Goal: Task Accomplishment & Management: Use online tool/utility

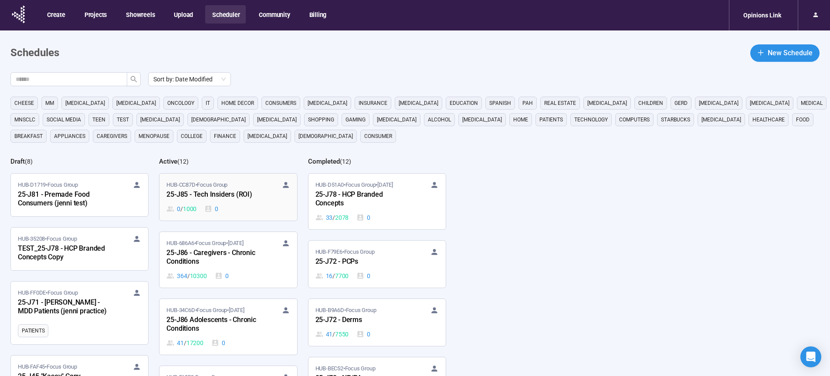
click at [216, 196] on div "25-J85 - Tech Insiders (ROI)" at bounding box center [214, 194] width 96 height 11
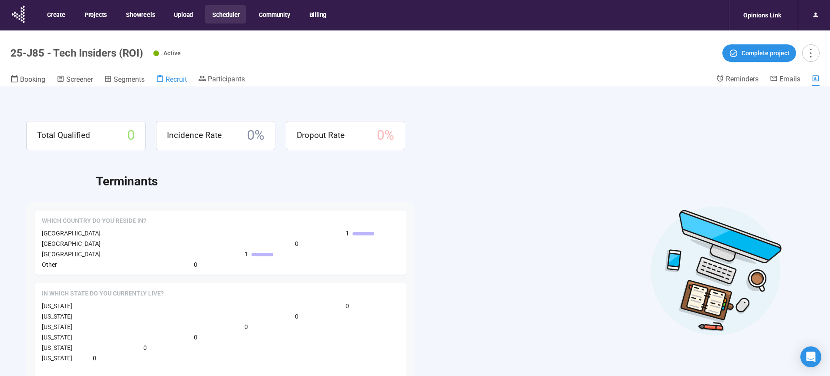
click at [174, 84] on link "Recruit" at bounding box center [171, 79] width 31 height 11
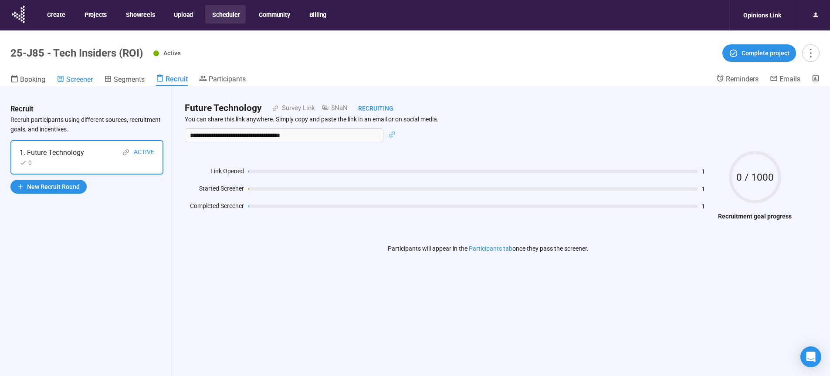
click at [75, 80] on span "Screener" at bounding box center [79, 79] width 27 height 8
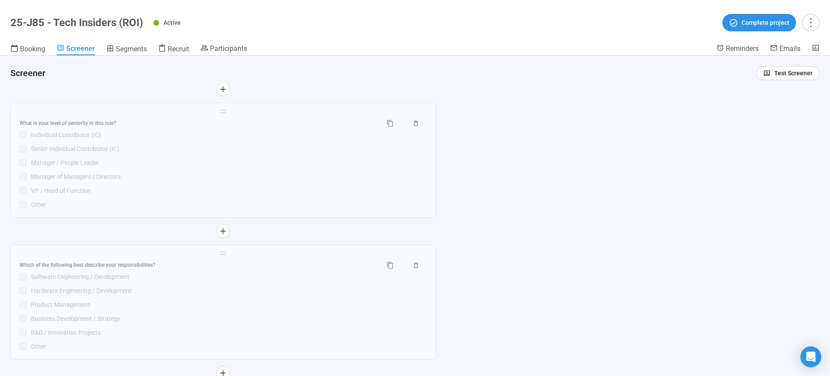
scroll to position [2228, 0]
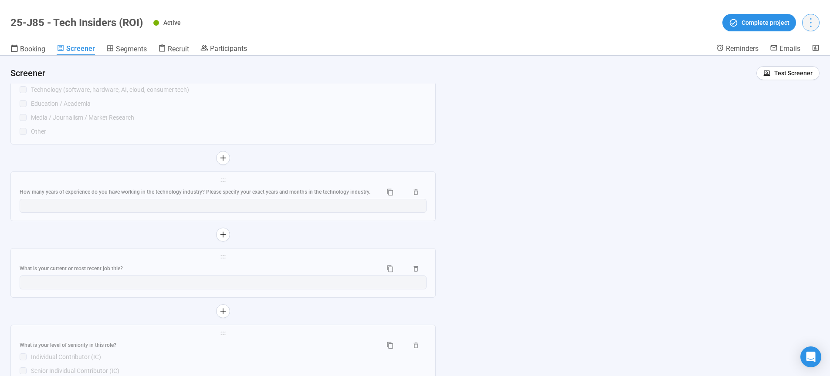
click at [810, 24] on icon "more" at bounding box center [810, 23] width 12 height 12
click at [810, 357] on icon "Open Intercom Messenger" at bounding box center [810, 356] width 10 height 11
click at [807, 355] on icon "Open Intercom Messenger" at bounding box center [809, 356] width 14 height 14
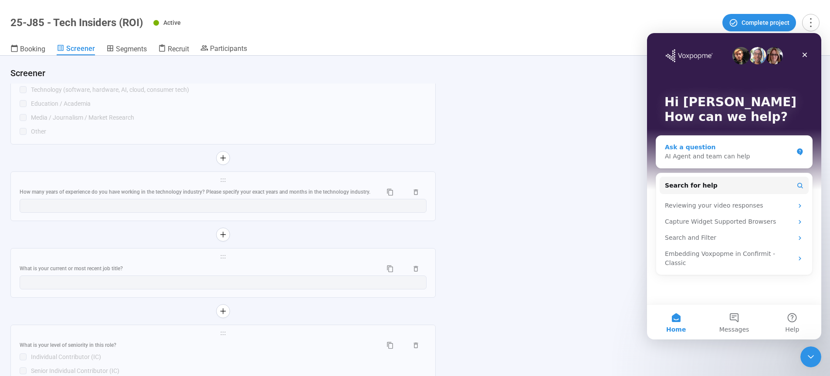
click at [740, 155] on div "AI Agent and team can help" at bounding box center [729, 156] width 128 height 9
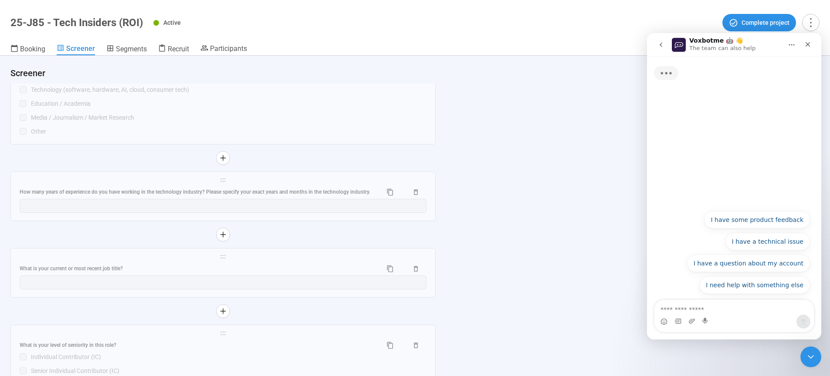
click at [690, 314] on textarea "Ask a question…" at bounding box center [733, 307] width 159 height 15
type textarea "**********"
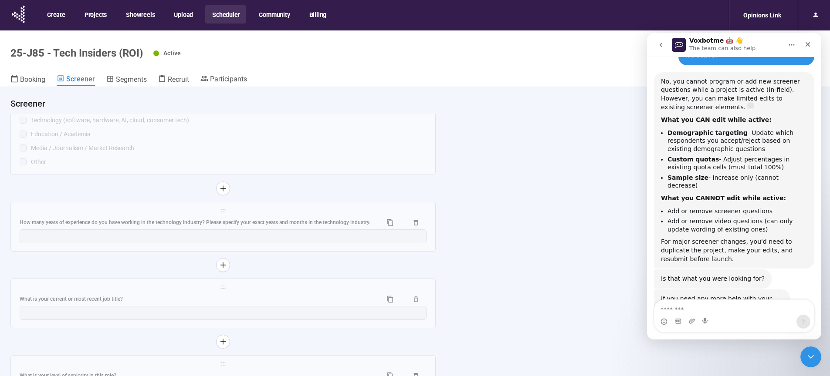
click at [232, 17] on button "Scheduler" at bounding box center [225, 14] width 40 height 18
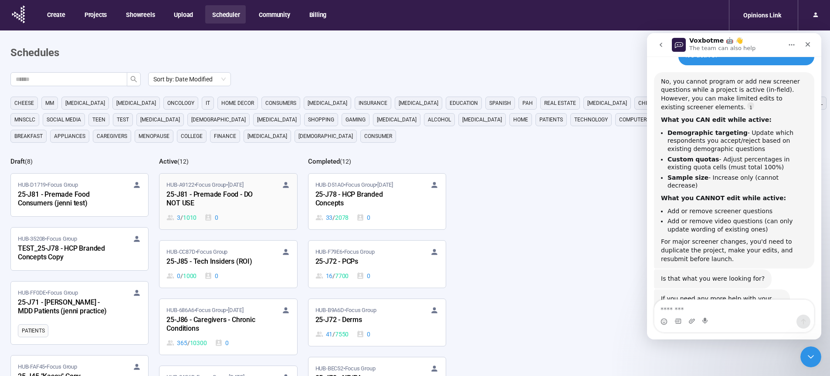
click at [218, 203] on div "25-J81 - Premade Food - DO NOT USE" at bounding box center [214, 199] width 96 height 20
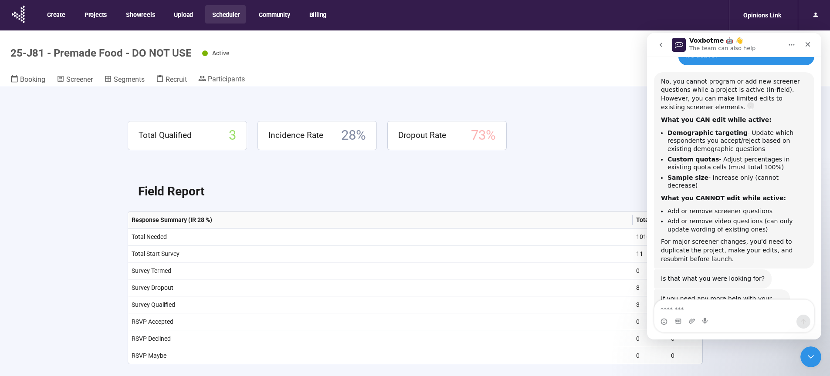
click at [177, 104] on div "Total Qualified 3 Incidence Rate 28 % Dropout Rate 73 % Field Report Export Res…" at bounding box center [414, 246] width 627 height 321
click at [168, 80] on span "Recruit" at bounding box center [175, 79] width 21 height 8
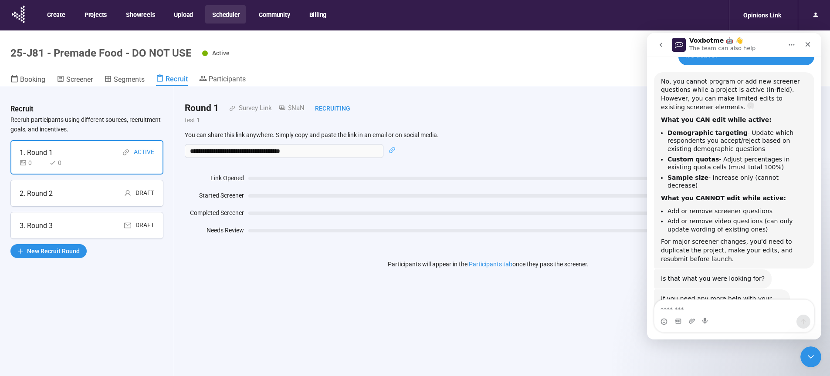
click at [87, 187] on div "2. Round 2 Draft" at bounding box center [86, 193] width 153 height 27
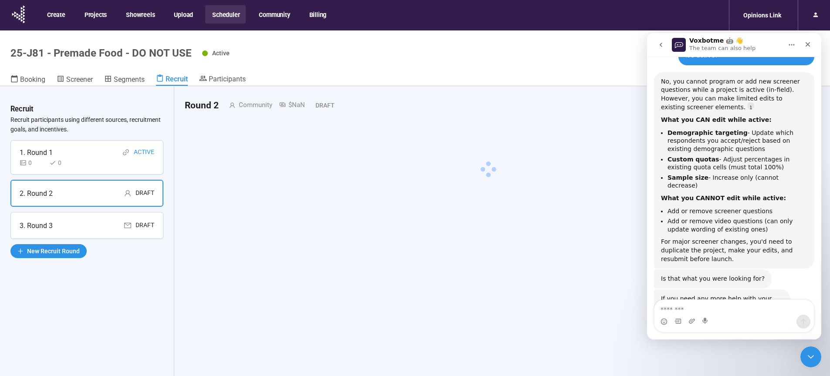
click at [80, 229] on div "3. Round 3 Draft" at bounding box center [87, 225] width 135 height 11
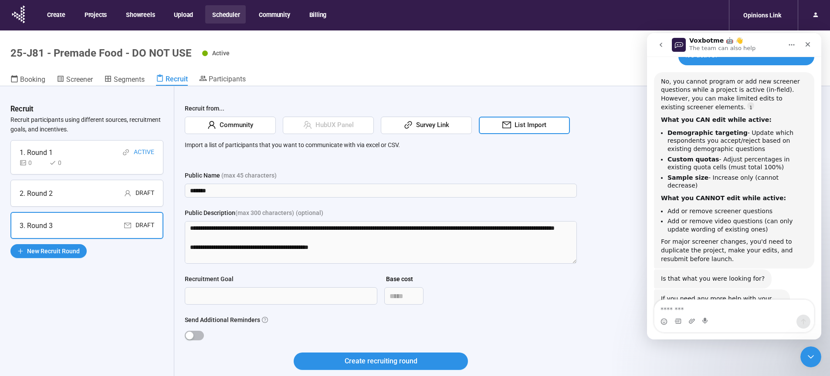
click at [87, 156] on div "1. Round 1 Active" at bounding box center [87, 152] width 135 height 11
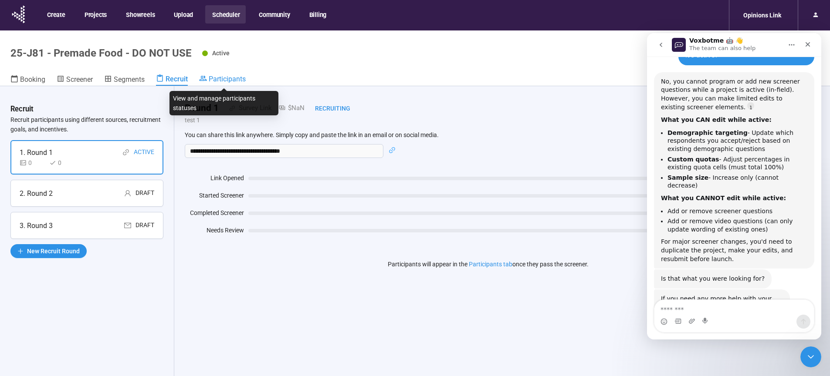
click at [222, 79] on span "Participants" at bounding box center [227, 79] width 37 height 8
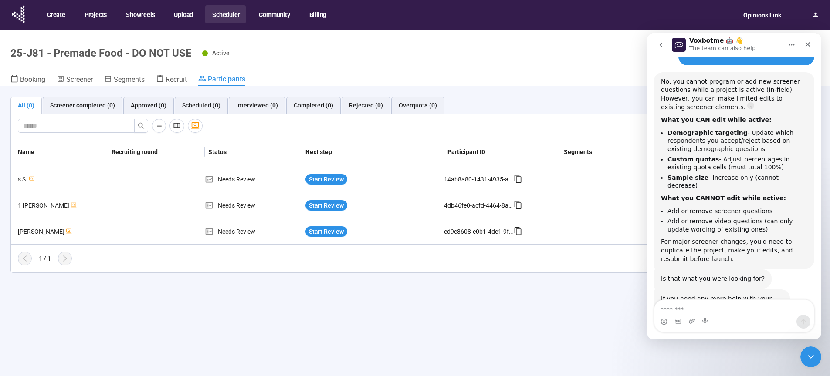
click at [529, 65] on header "25-J81 - Premade Food - DO NOT USE Active Complete project Booking Screener Seg…" at bounding box center [415, 58] width 830 height 56
click at [807, 44] on icon "Close" at bounding box center [807, 44] width 7 height 7
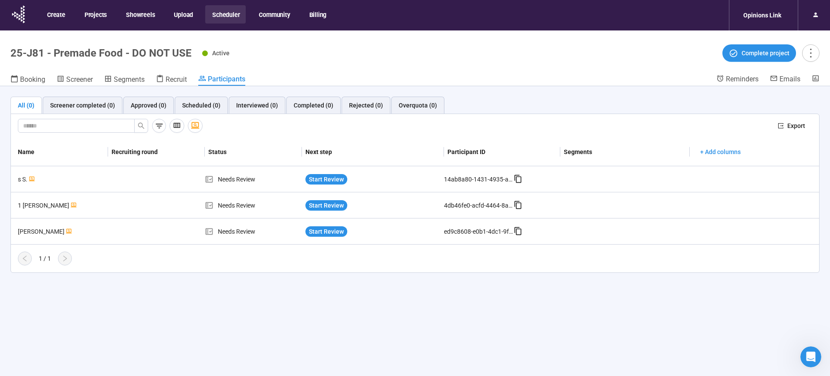
scroll to position [108, 0]
click at [223, 15] on button "Scheduler" at bounding box center [225, 14] width 40 height 18
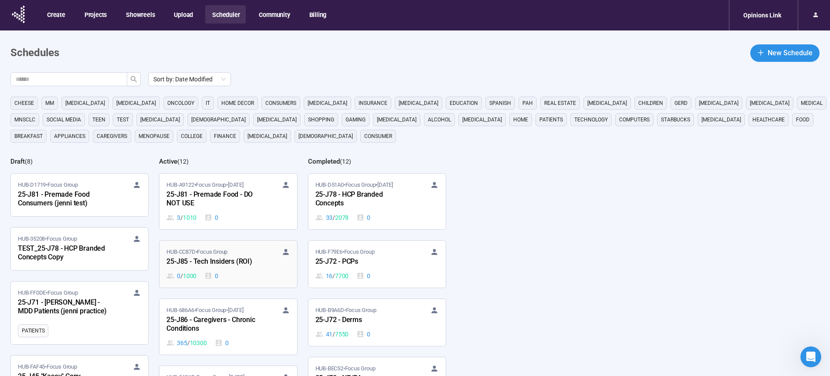
click at [217, 264] on div "25-J85 - Tech Insiders (ROI)" at bounding box center [214, 261] width 96 height 11
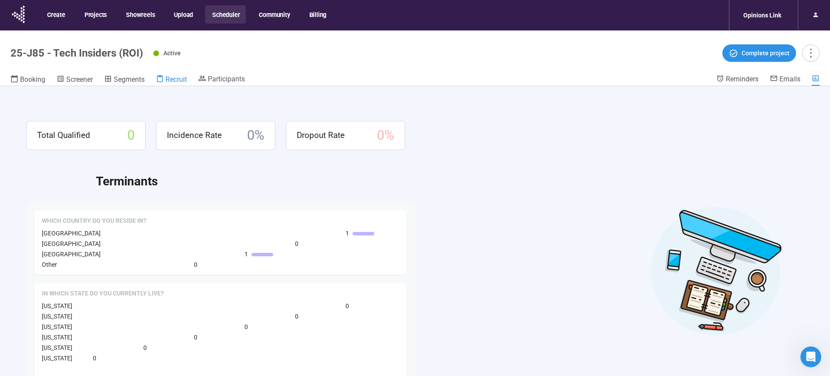
click at [172, 81] on span "Recruit" at bounding box center [175, 79] width 21 height 8
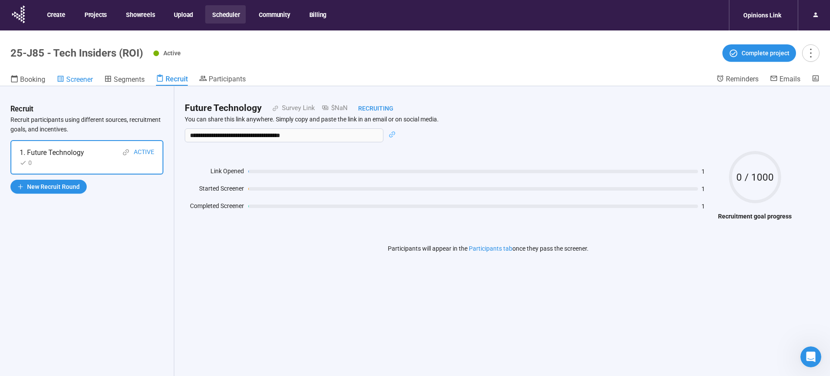
click at [76, 81] on span "Screener" at bounding box center [79, 79] width 27 height 8
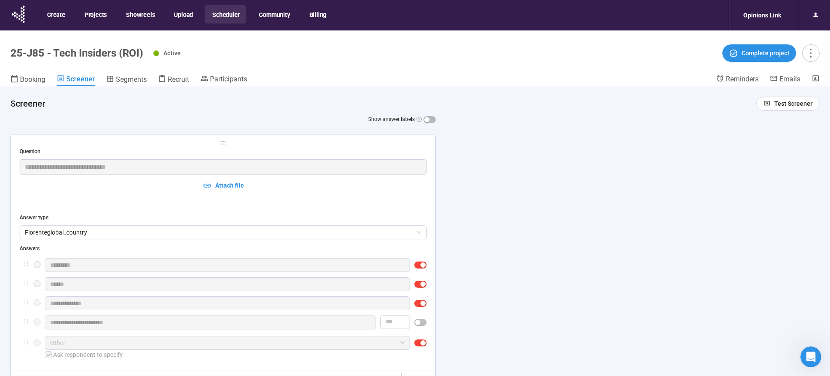
scroll to position [29, 0]
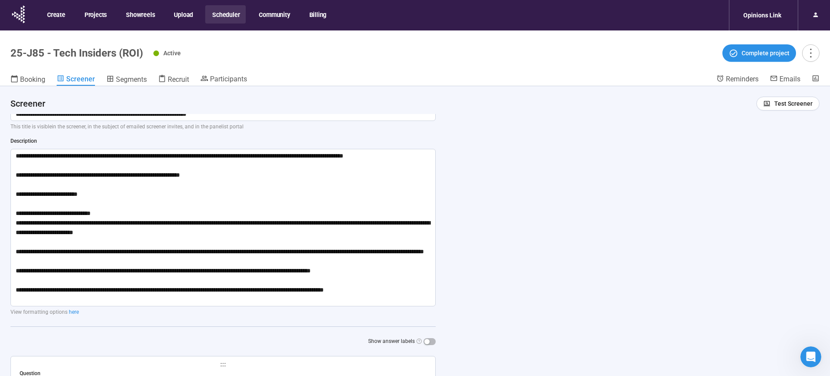
click at [176, 73] on header "25-J85 - Tech Insiders (ROI) Active Complete project Booking Screener Segments …" at bounding box center [415, 58] width 830 height 56
click at [170, 84] on link "Recruit" at bounding box center [173, 79] width 31 height 11
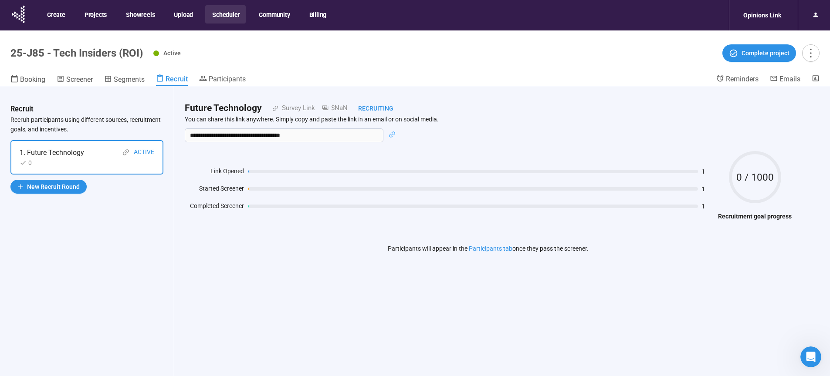
click at [226, 16] on button "Scheduler" at bounding box center [225, 14] width 40 height 18
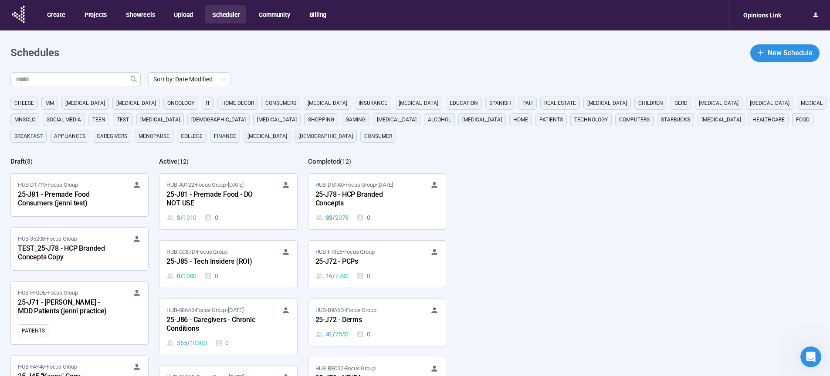
click at [247, 213] on div "3 / 1010 0" at bounding box center [227, 218] width 123 height 10
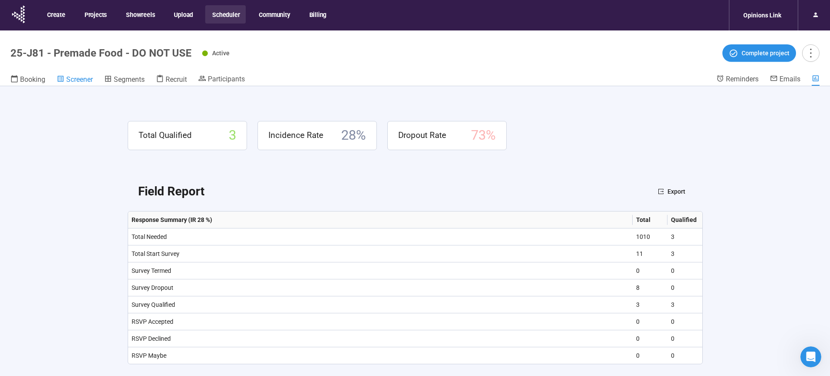
click at [87, 81] on span "Screener" at bounding box center [79, 79] width 27 height 8
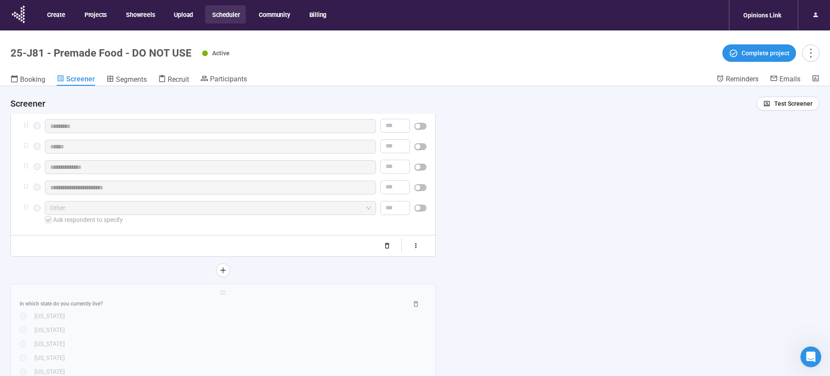
scroll to position [318, 0]
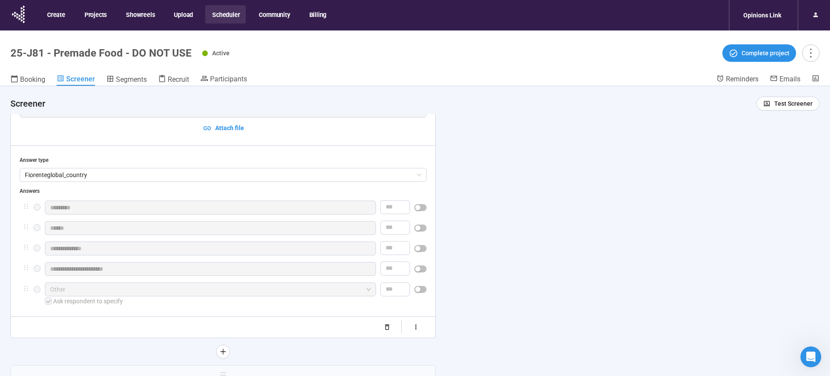
click at [226, 17] on button "Scheduler" at bounding box center [225, 14] width 40 height 18
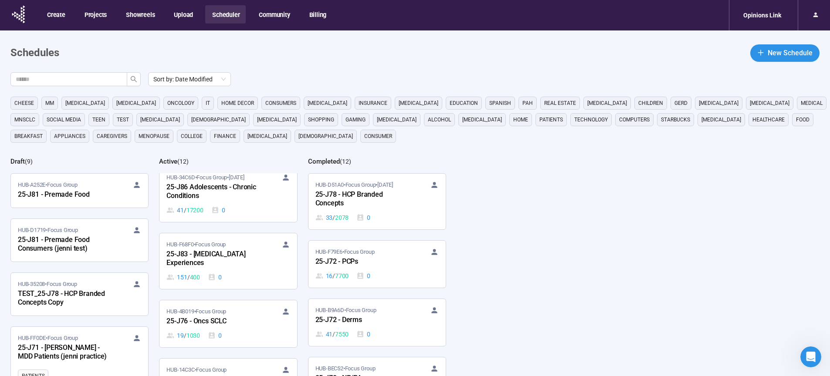
scroll to position [222, 0]
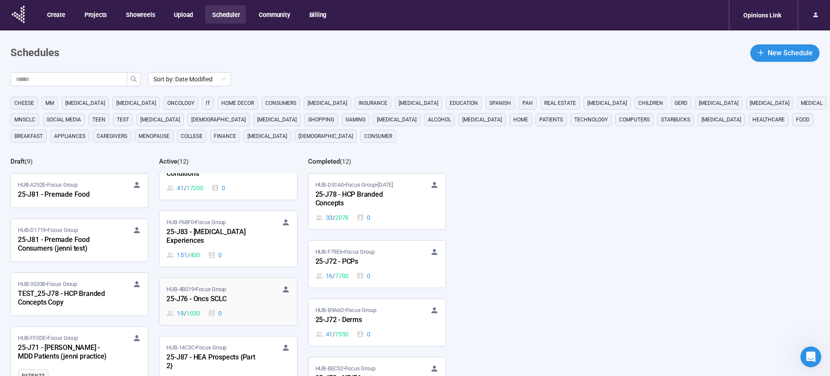
click at [215, 294] on div "25-J76 - Oncs SCLC" at bounding box center [214, 299] width 96 height 11
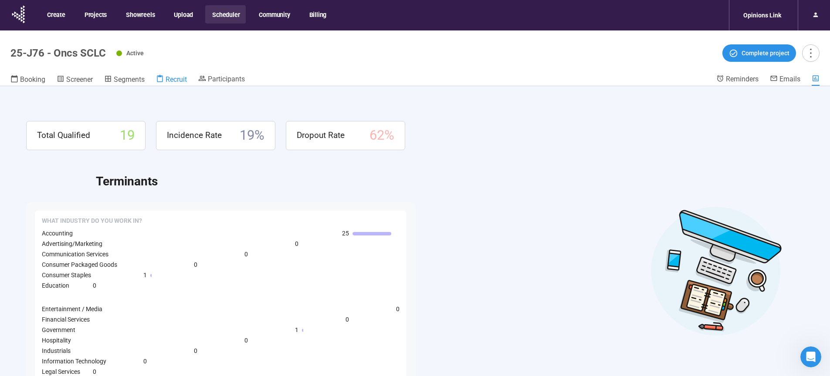
click at [177, 76] on span "Recruit" at bounding box center [175, 79] width 21 height 8
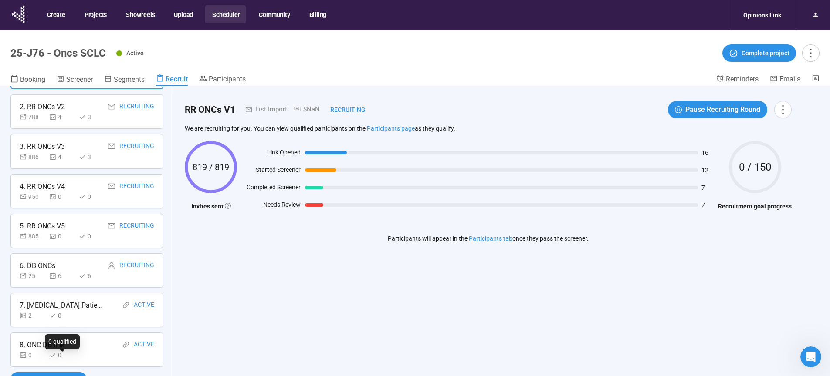
scroll to position [86, 0]
click at [86, 342] on div "8. ONC DB link Active" at bounding box center [87, 344] width 135 height 11
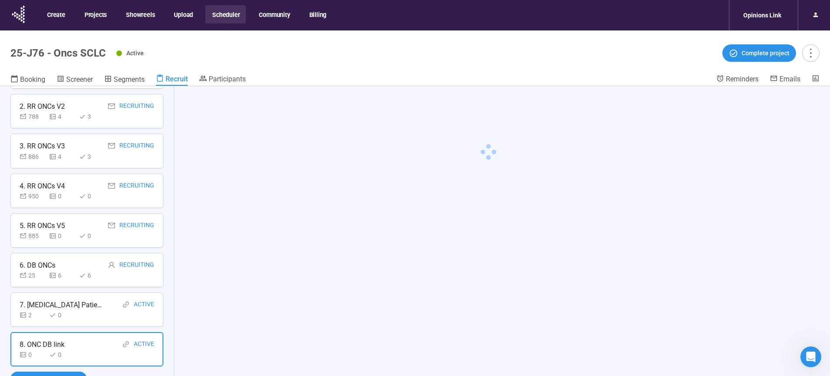
click at [87, 315] on div "2 0" at bounding box center [87, 315] width 135 height 10
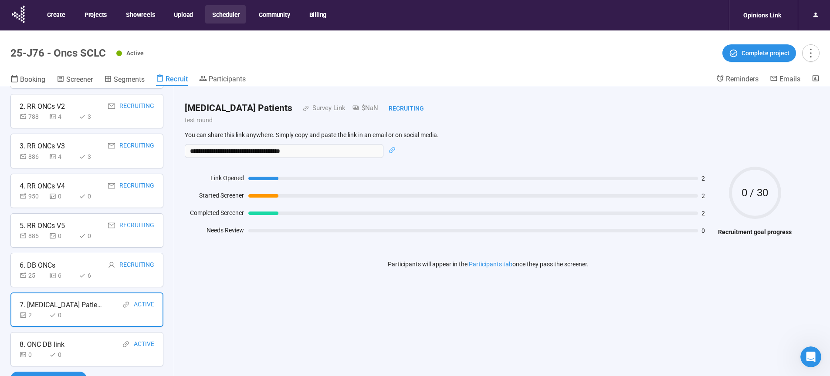
scroll to position [0, 0]
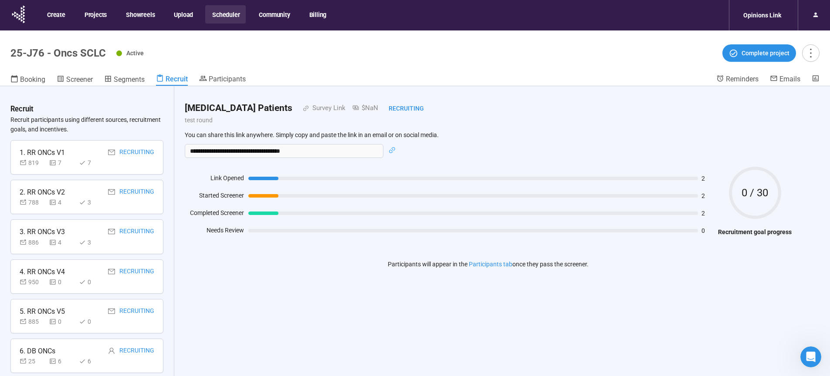
click at [83, 153] on div "1. RR ONCs V1 Recruiting" at bounding box center [87, 152] width 135 height 11
